Goal: Information Seeking & Learning: Learn about a topic

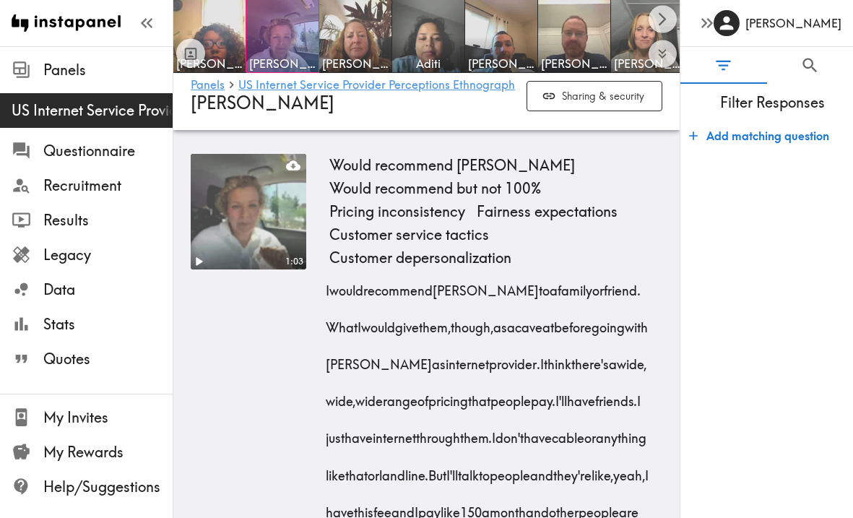
scroll to position [5164, 0]
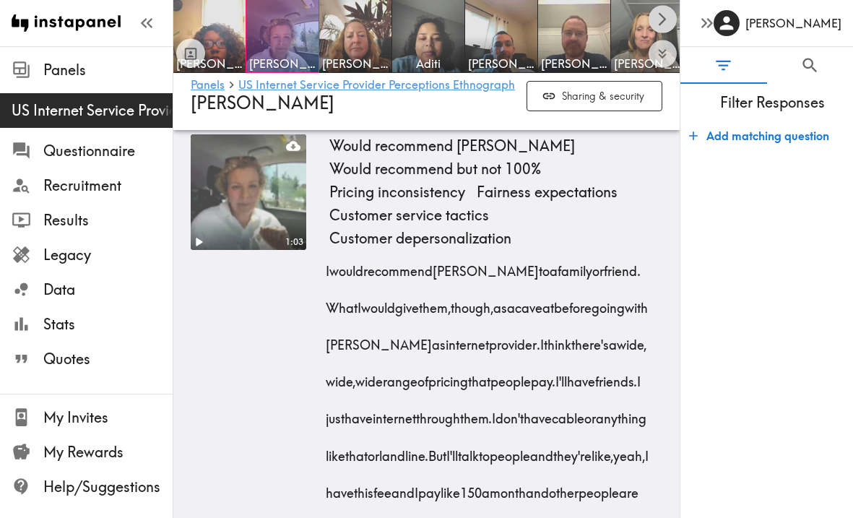
click at [662, 22] on icon "Scroll right" at bounding box center [663, 19] width 8 height 14
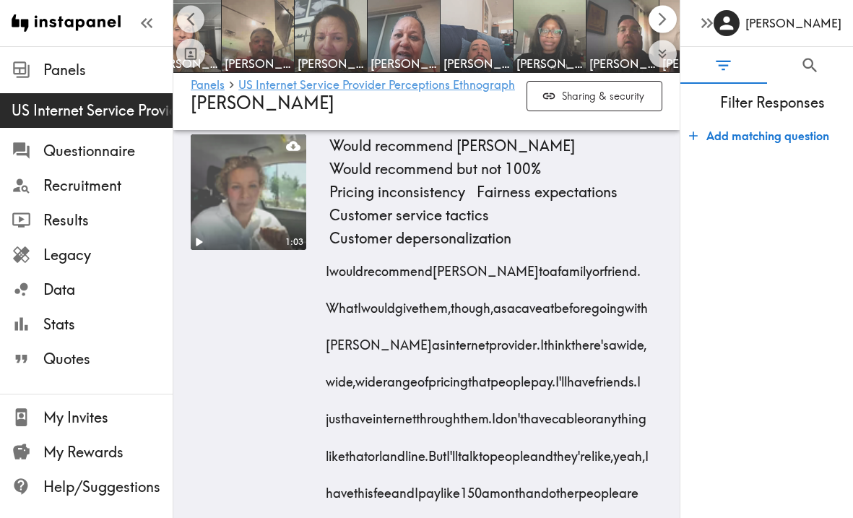
scroll to position [0, 506]
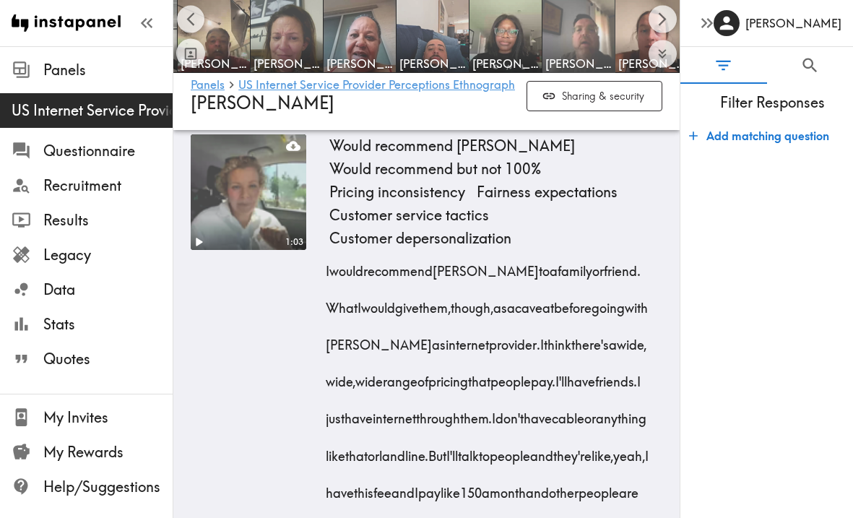
click at [583, 25] on img at bounding box center [579, 37] width 76 height 76
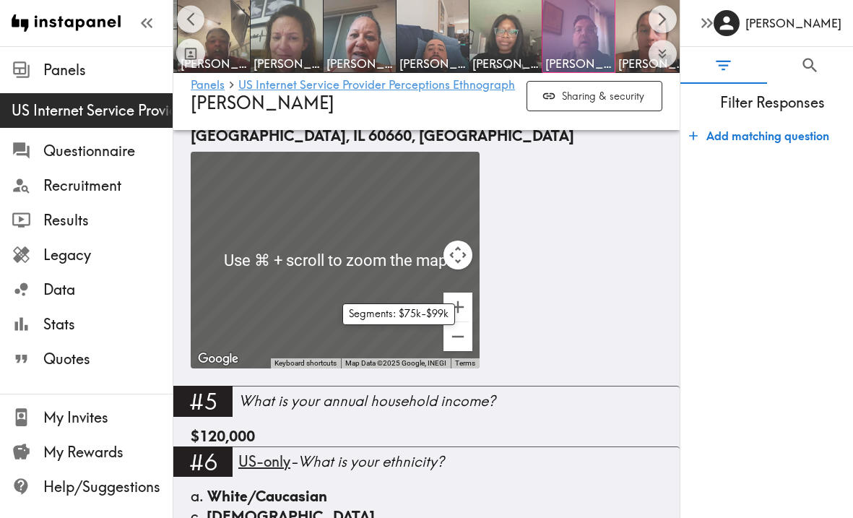
scroll to position [898, 0]
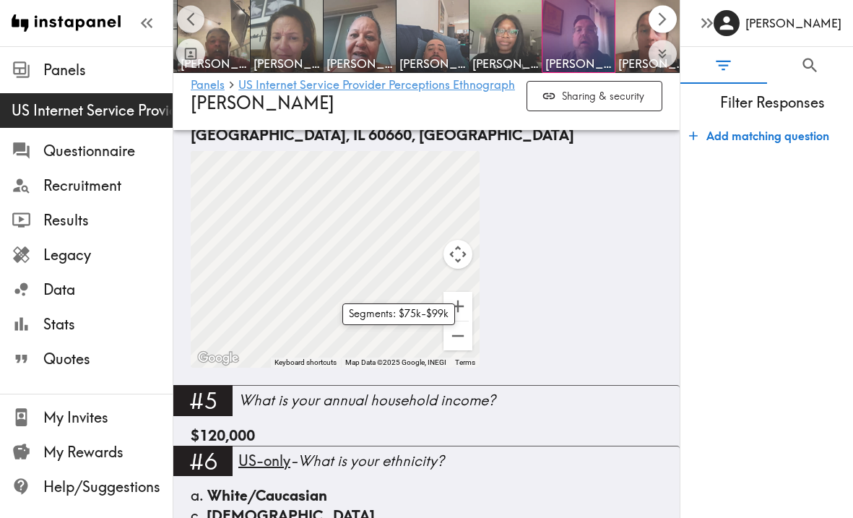
click at [665, 19] on icon "Scroll right" at bounding box center [662, 19] width 17 height 17
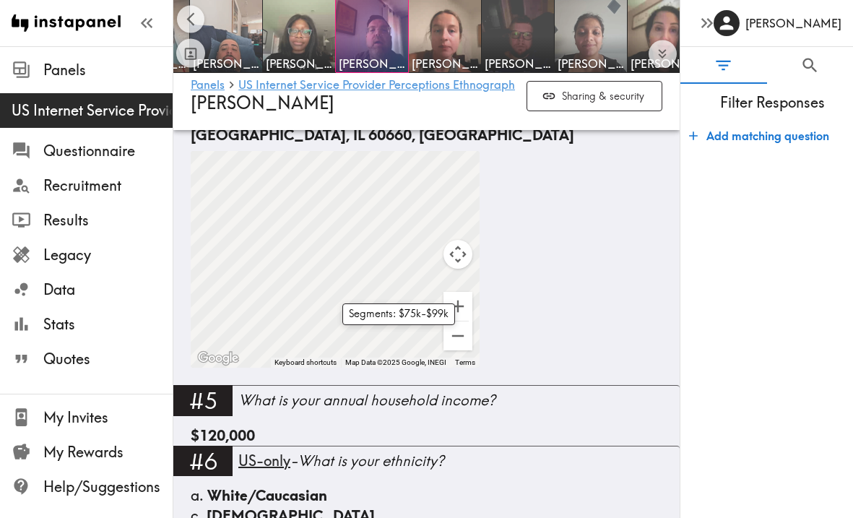
scroll to position [0, 734]
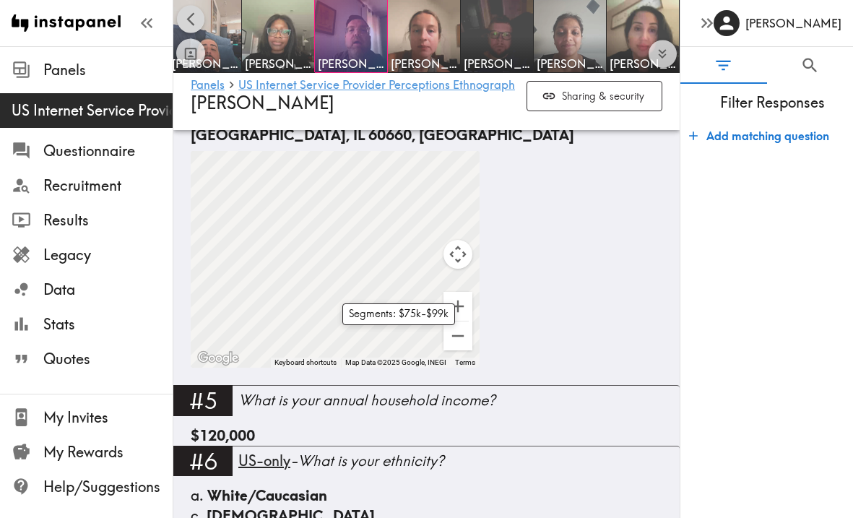
click at [191, 19] on icon "Scroll left" at bounding box center [191, 19] width 17 height 17
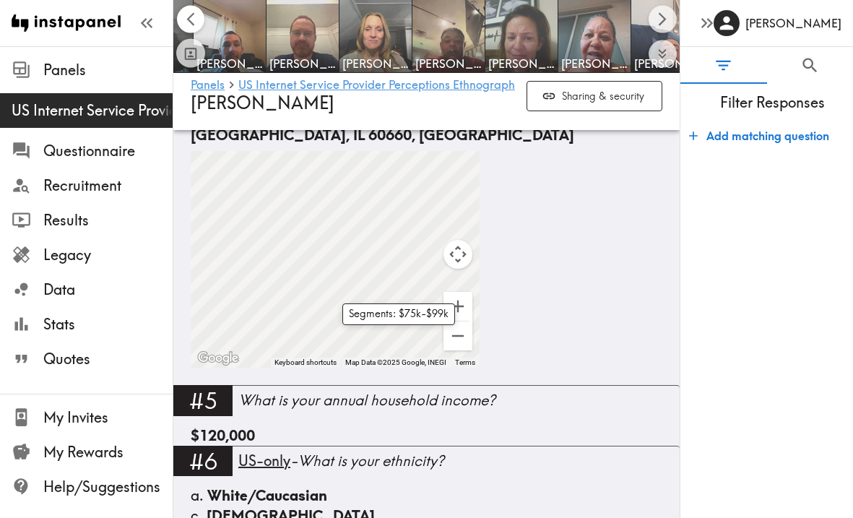
scroll to position [0, 228]
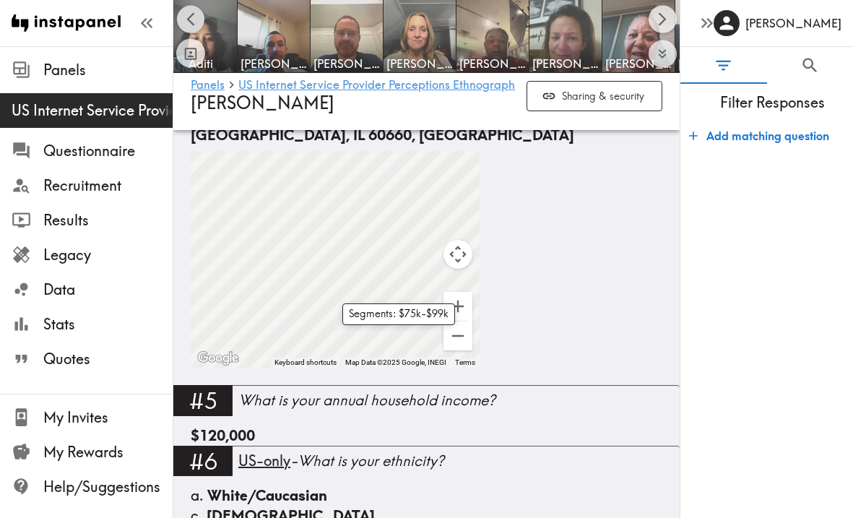
click at [191, 18] on icon "Scroll left" at bounding box center [191, 19] width 17 height 17
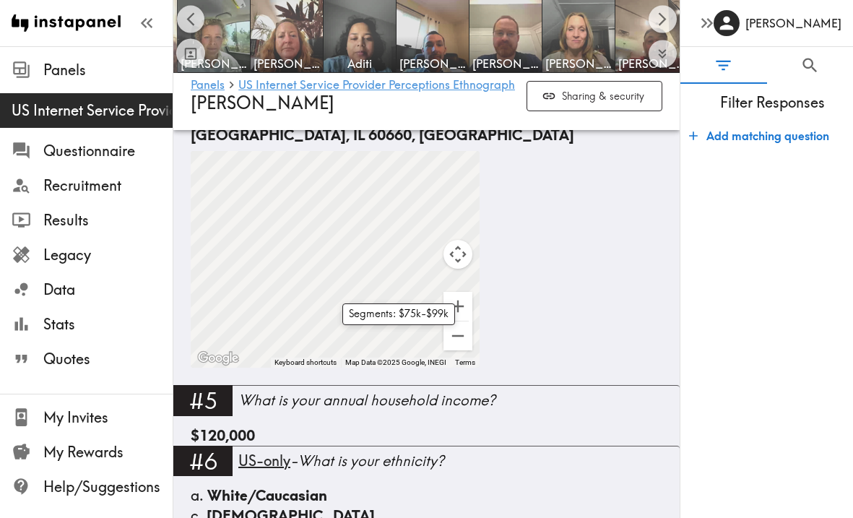
scroll to position [0, 0]
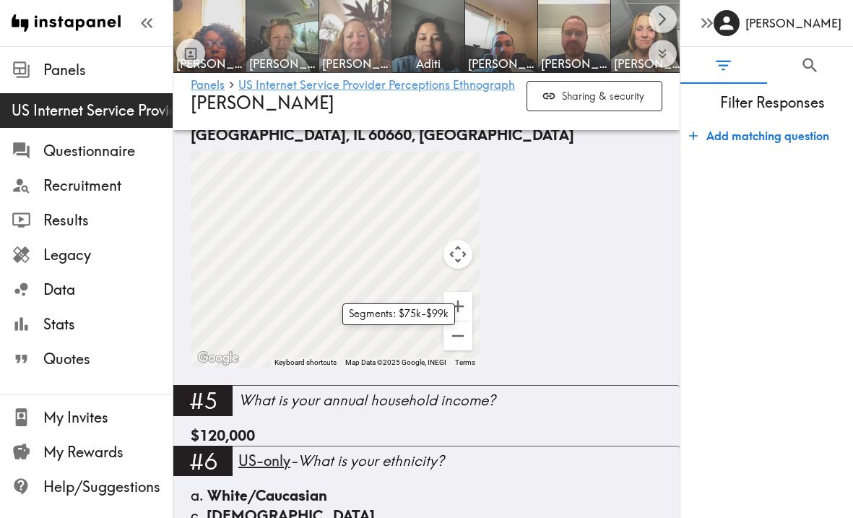
click at [360, 24] on img at bounding box center [356, 37] width 76 height 76
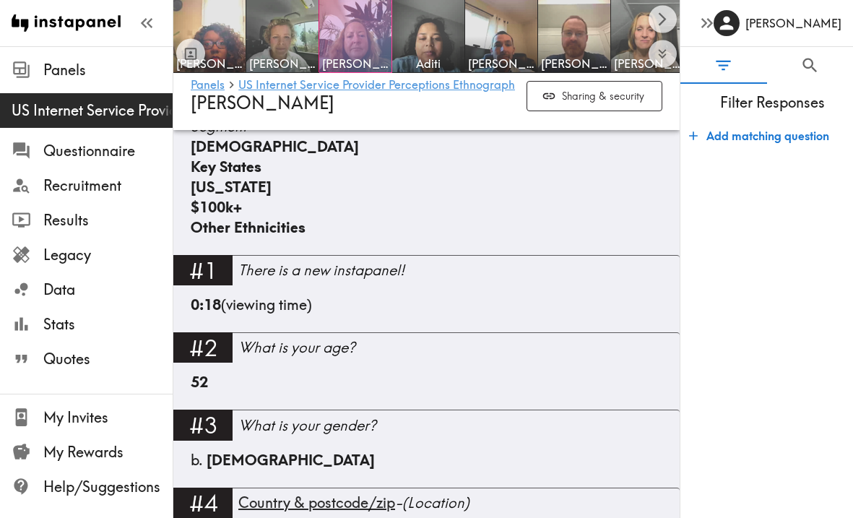
scroll to position [501, 0]
